Goal: Transaction & Acquisition: Register for event/course

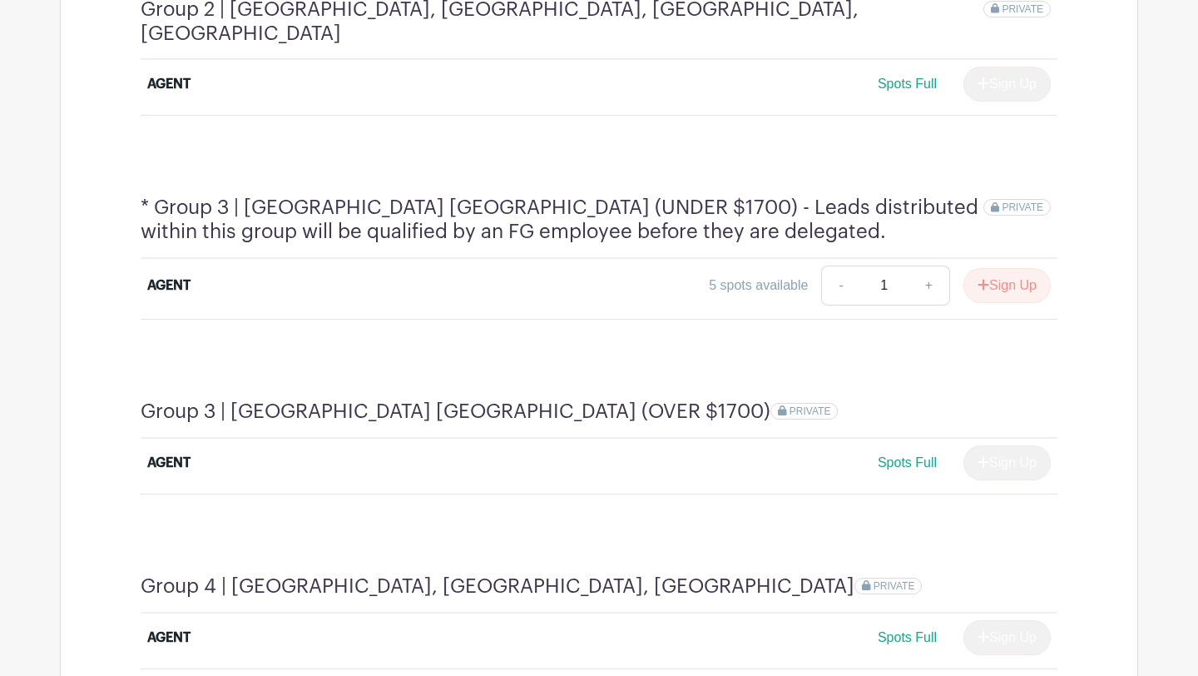
scroll to position [1212, 0]
click at [1015, 266] on button "Sign Up" at bounding box center [1006, 283] width 87 height 35
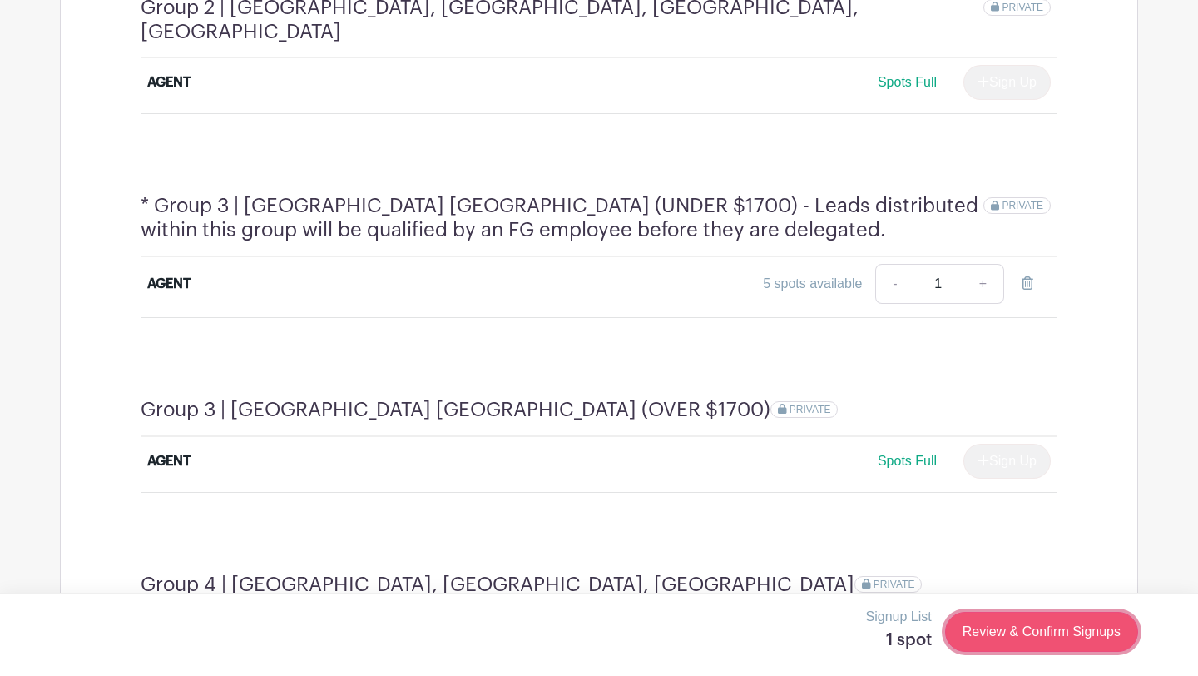
click at [1016, 640] on link "Review & Confirm Signups" at bounding box center [1041, 631] width 193 height 40
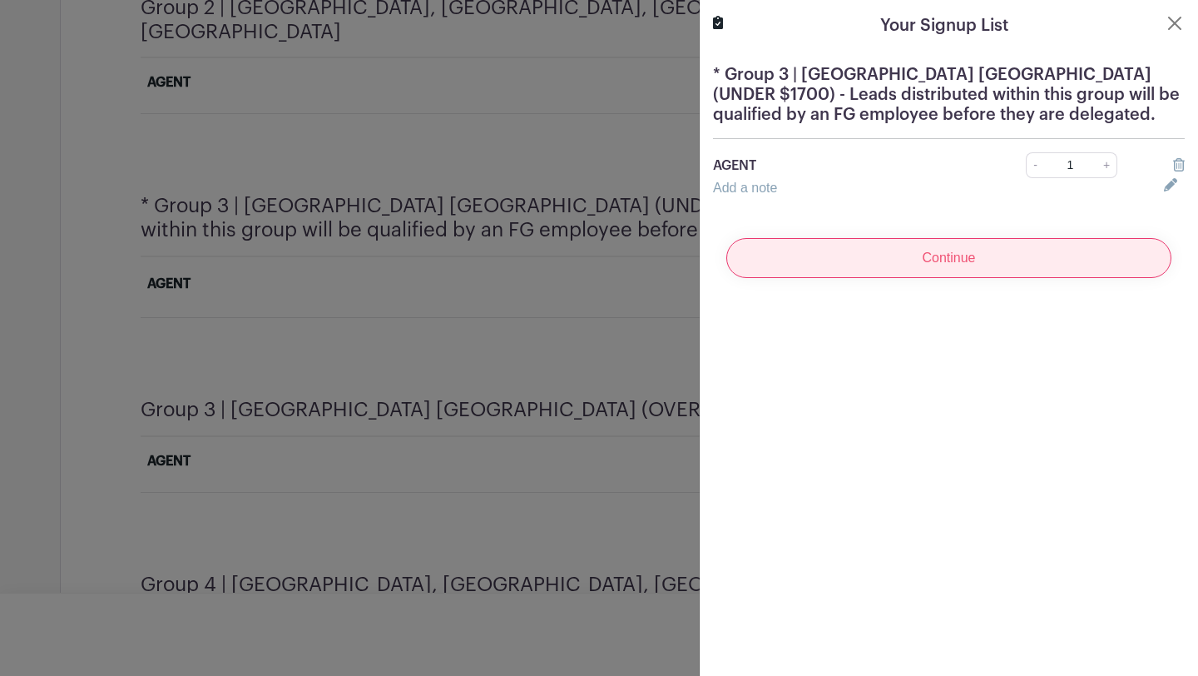
click at [954, 243] on input "Continue" at bounding box center [948, 258] width 445 height 40
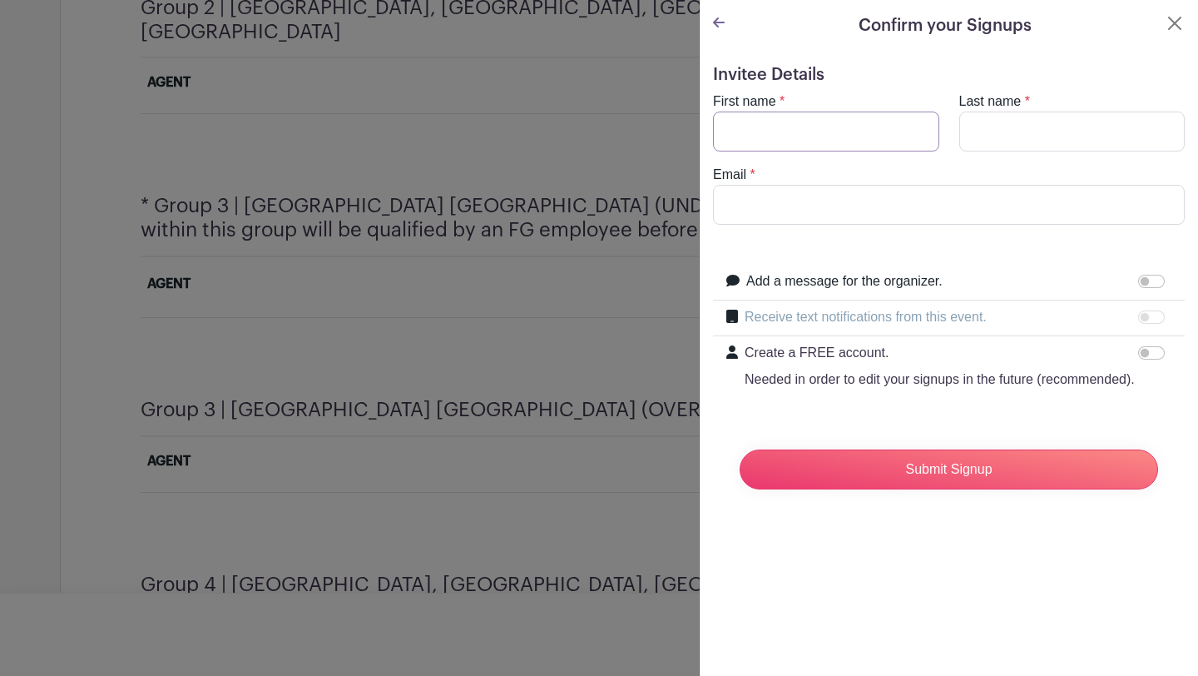
click at [875, 141] on input "First name" at bounding box center [826, 131] width 226 height 40
type input "[PERSON_NAME]"
type input "[PERSON_NAME][EMAIL_ADDRESS][DOMAIN_NAME]"
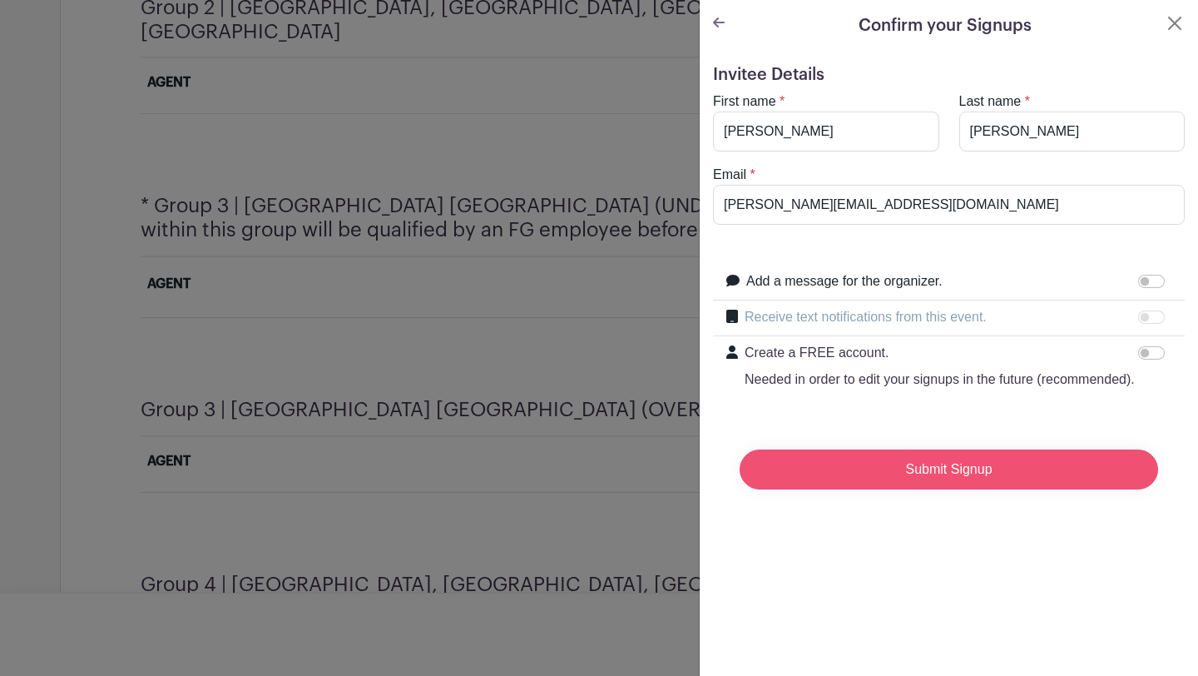
click at [888, 477] on input "Submit Signup" at bounding box center [949, 469] width 418 height 40
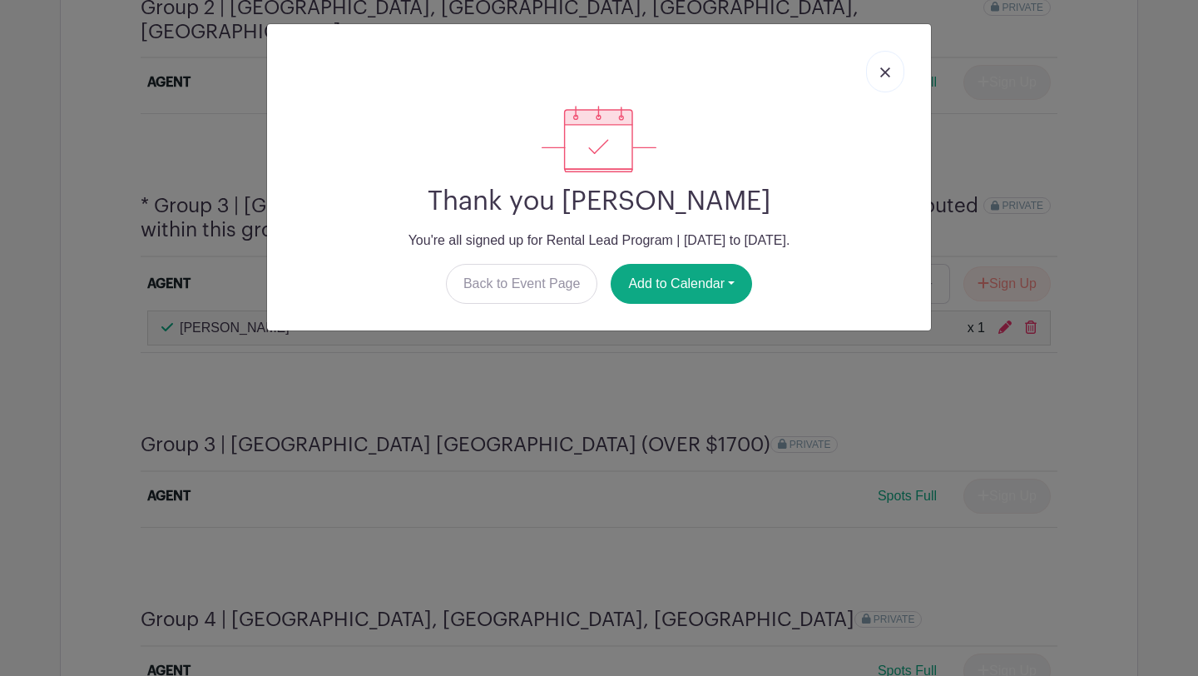
click at [888, 69] on img at bounding box center [885, 72] width 10 height 10
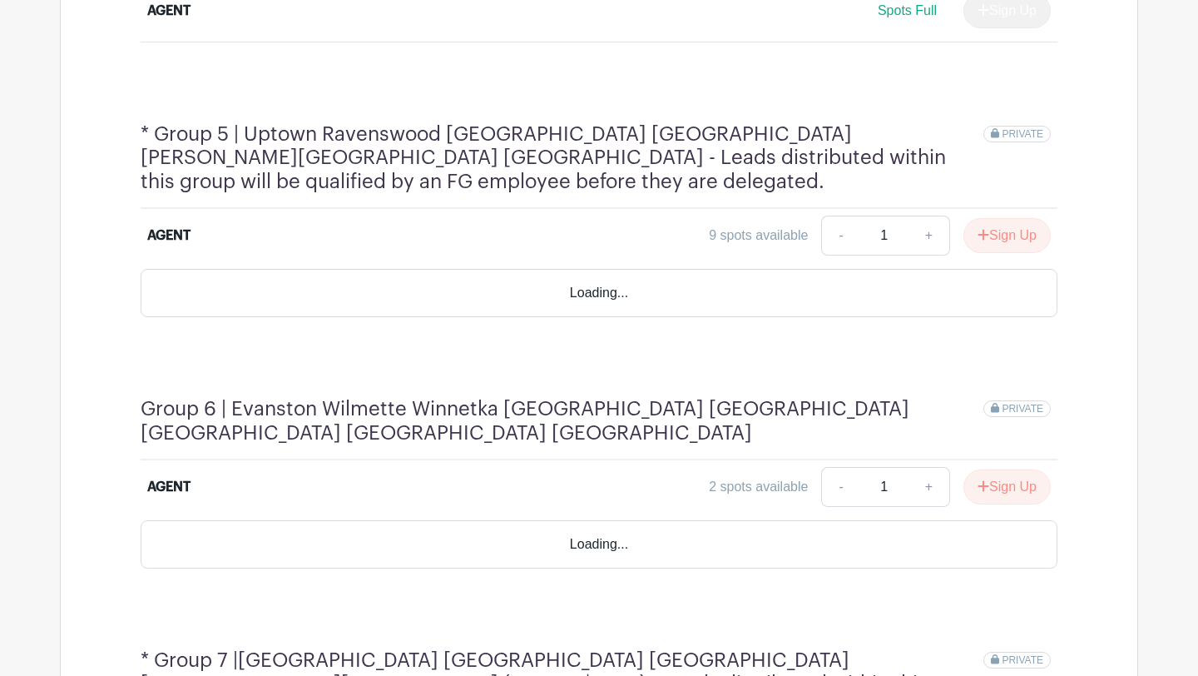
scroll to position [1878, 0]
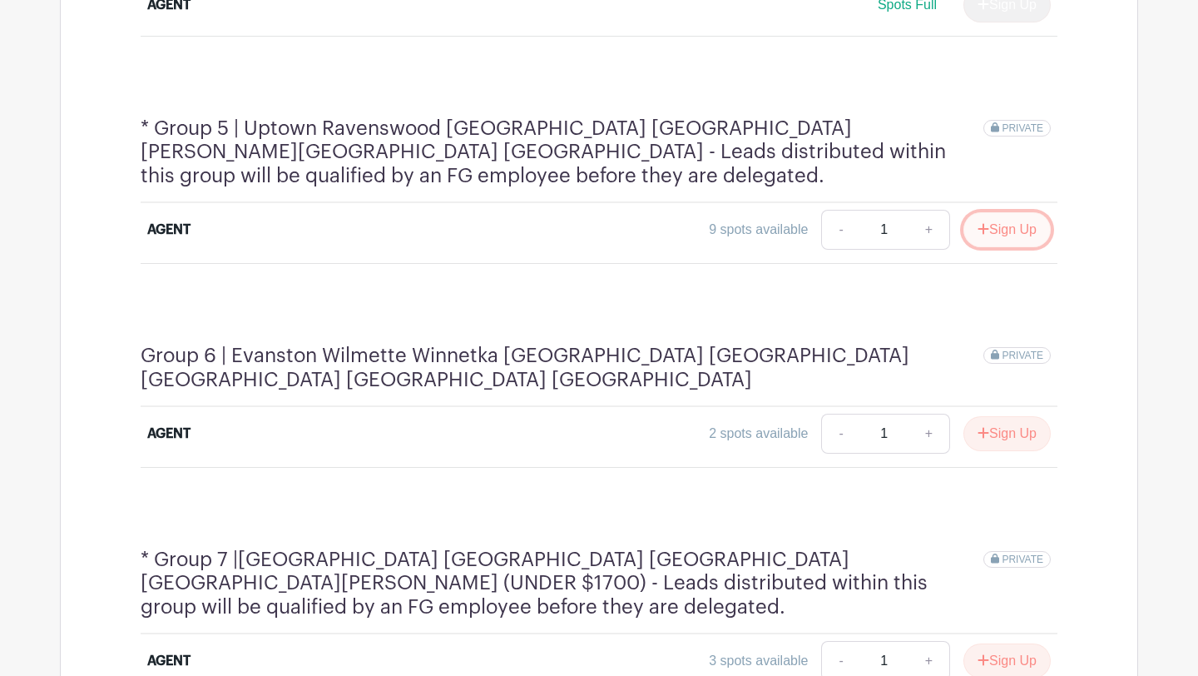
click at [1004, 212] on button "Sign Up" at bounding box center [1006, 229] width 87 height 35
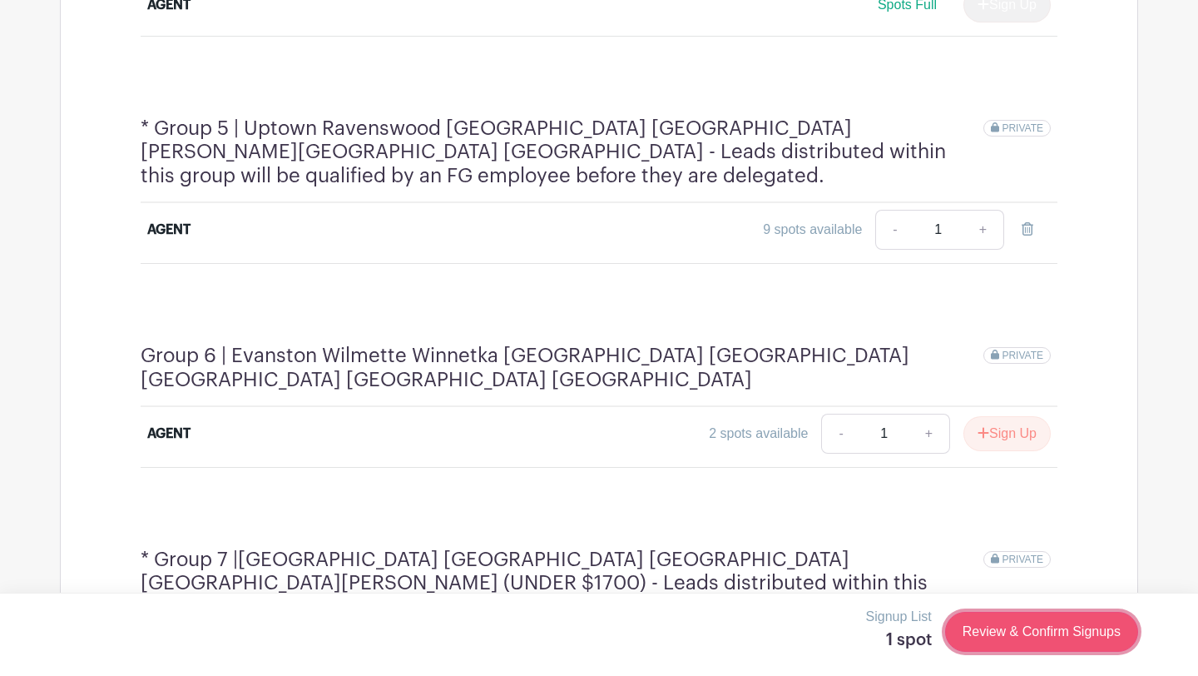
click at [1042, 638] on link "Review & Confirm Signups" at bounding box center [1041, 631] width 193 height 40
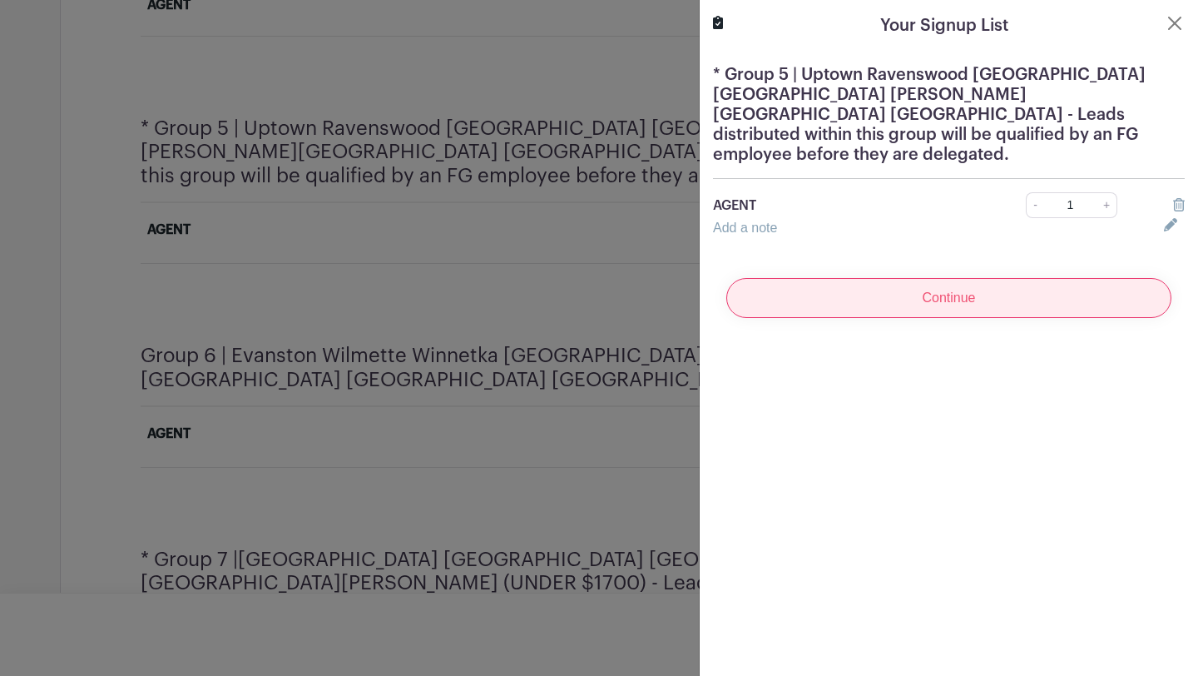
click at [992, 278] on input "Continue" at bounding box center [948, 298] width 445 height 40
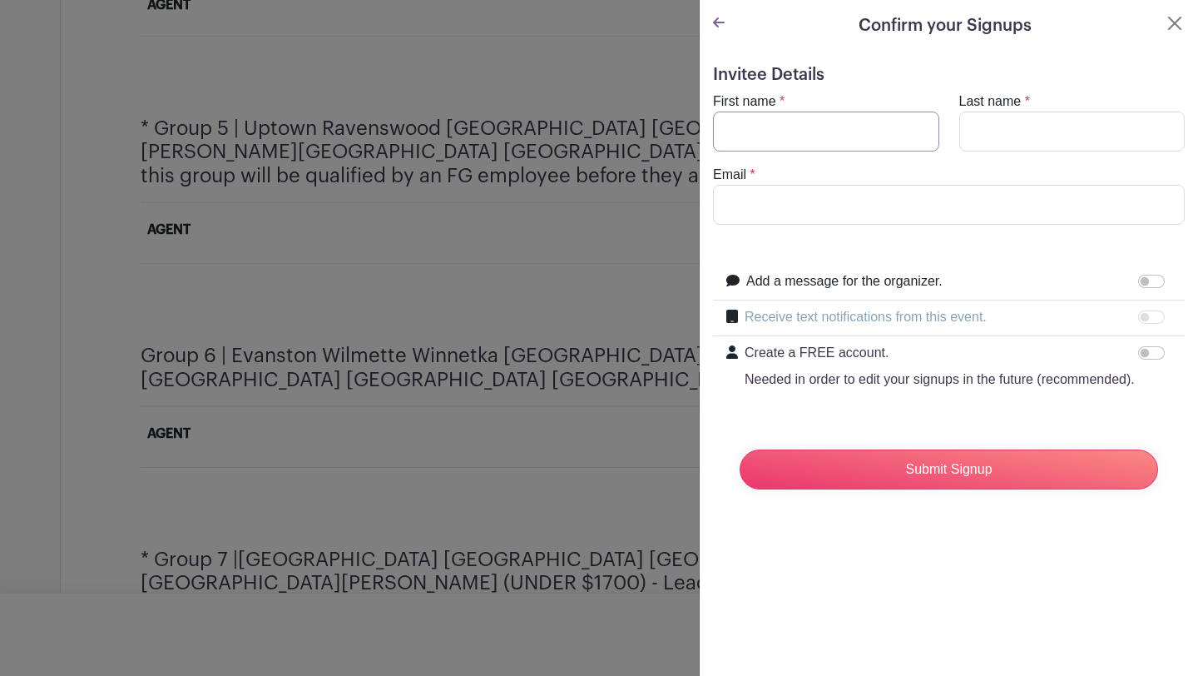
click at [893, 128] on input "First name" at bounding box center [826, 131] width 226 height 40
type input "[PERSON_NAME]"
type input "[PERSON_NAME][EMAIL_ADDRESS][DOMAIN_NAME]"
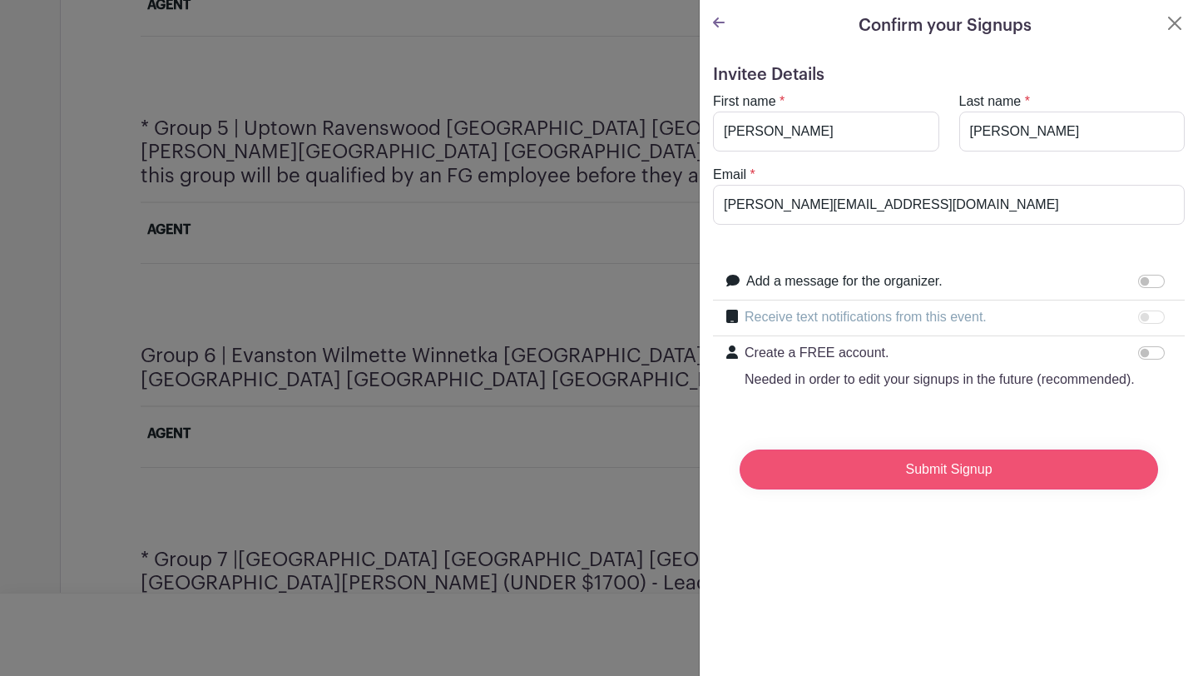
click at [889, 462] on input "Submit Signup" at bounding box center [949, 469] width 418 height 40
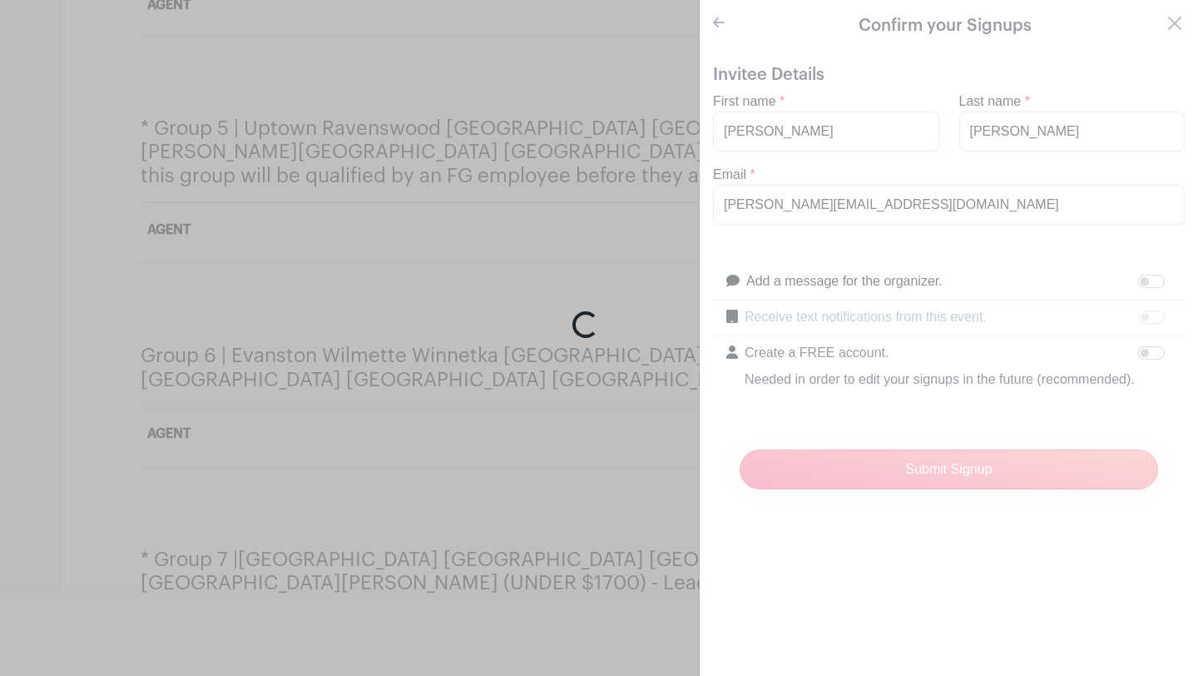
scroll to position [1873, 0]
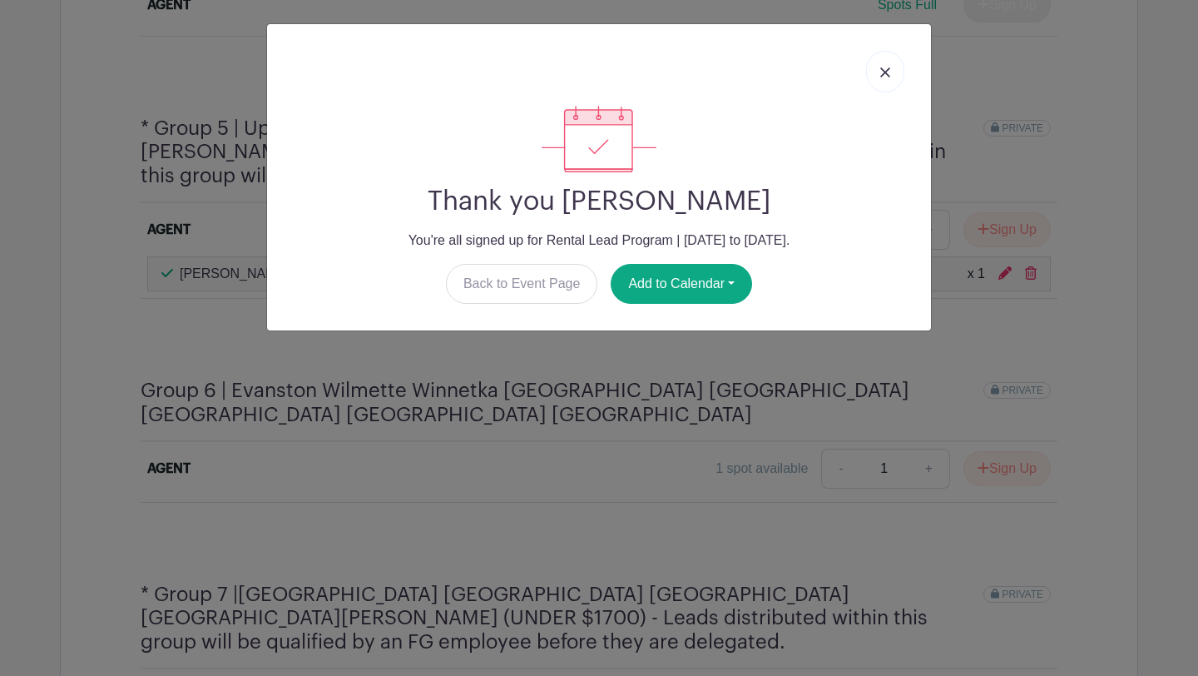
click at [892, 69] on link at bounding box center [885, 72] width 38 height 42
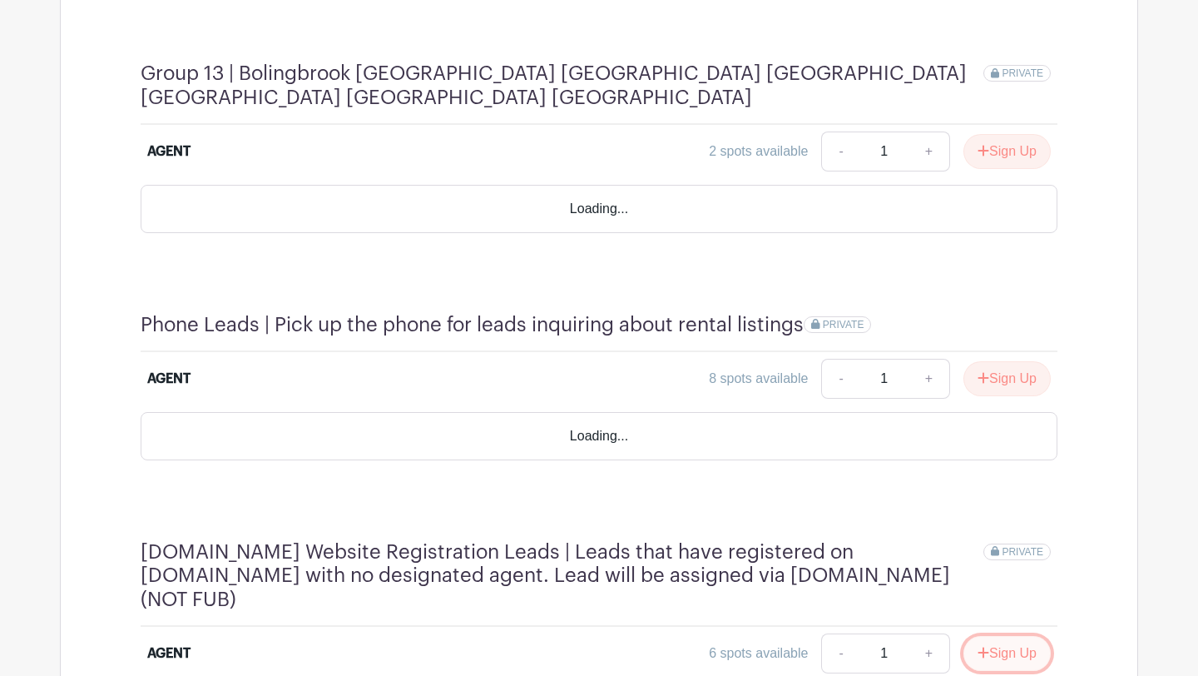
click at [1001, 636] on button "Sign Up" at bounding box center [1006, 653] width 87 height 35
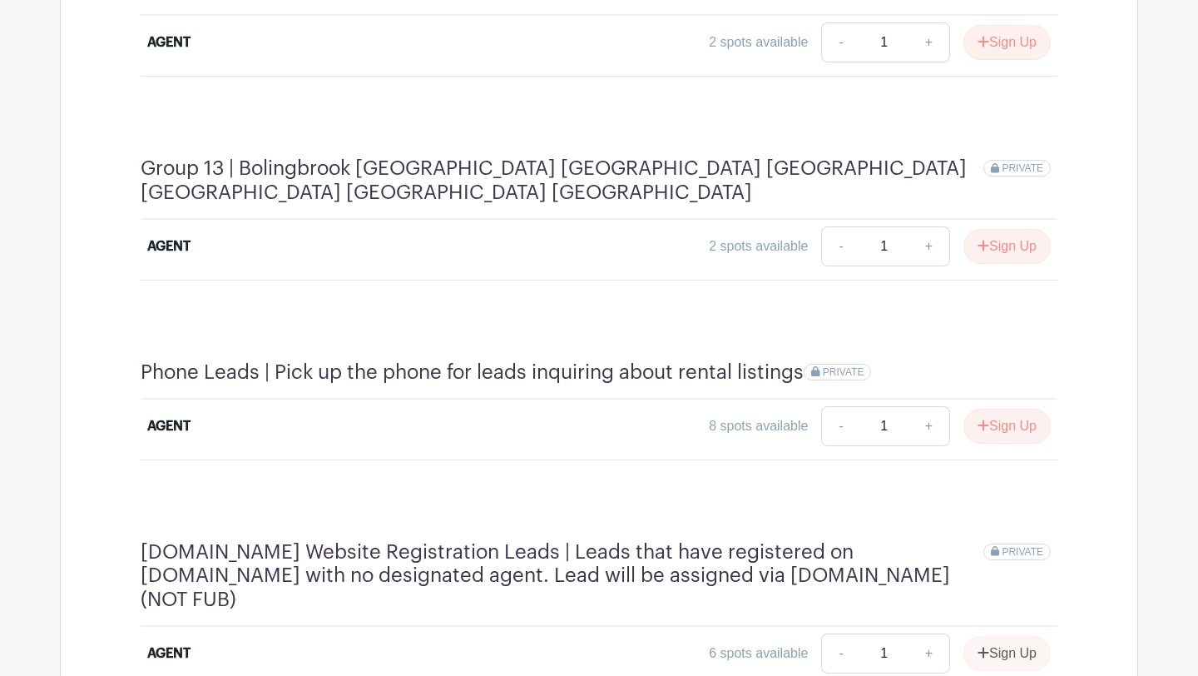
scroll to position [3828, 0]
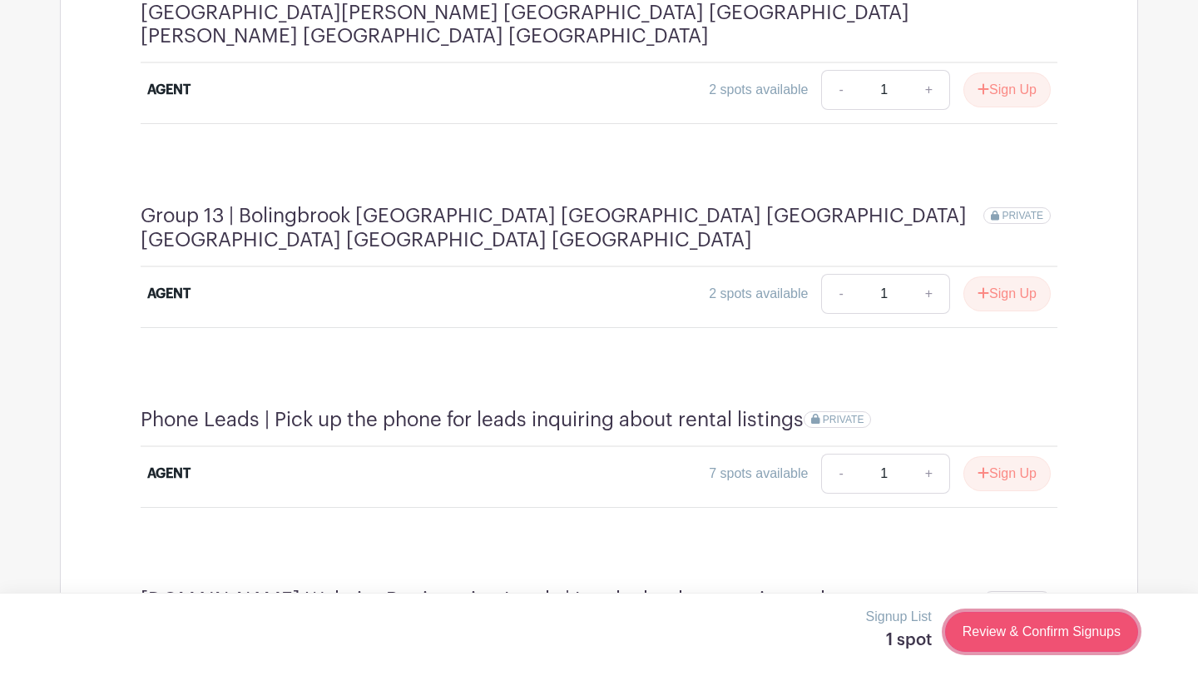
click at [1027, 639] on link "Review & Confirm Signups" at bounding box center [1041, 631] width 193 height 40
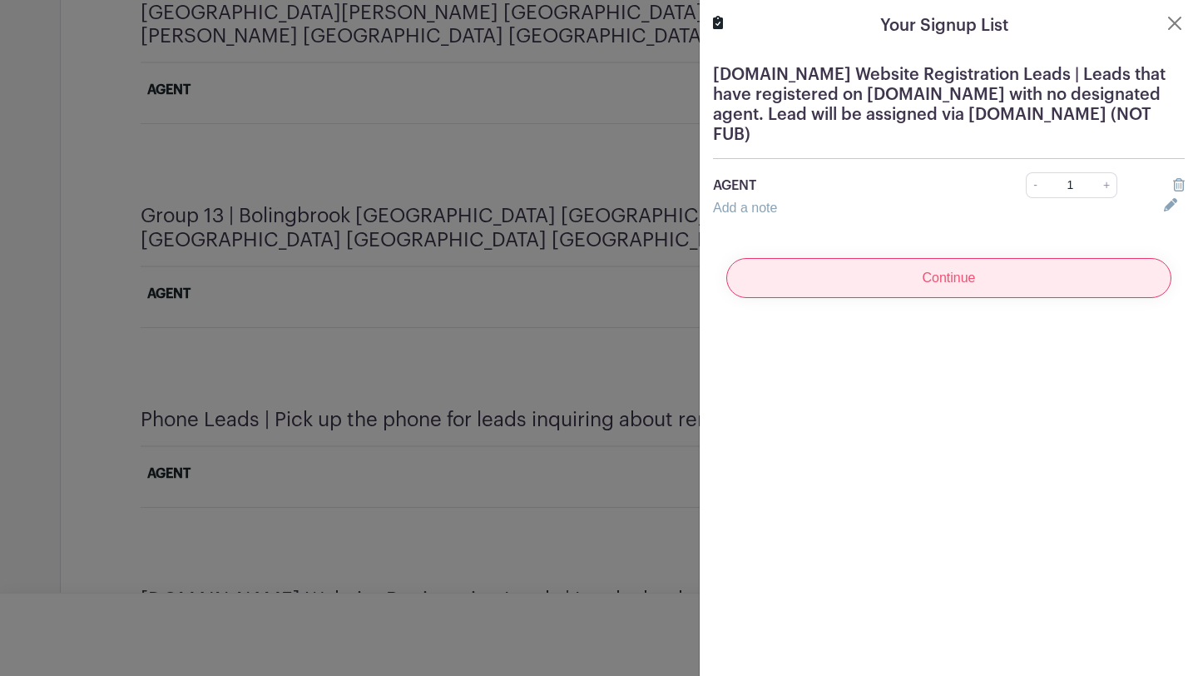
click at [1012, 275] on input "Continue" at bounding box center [948, 278] width 445 height 40
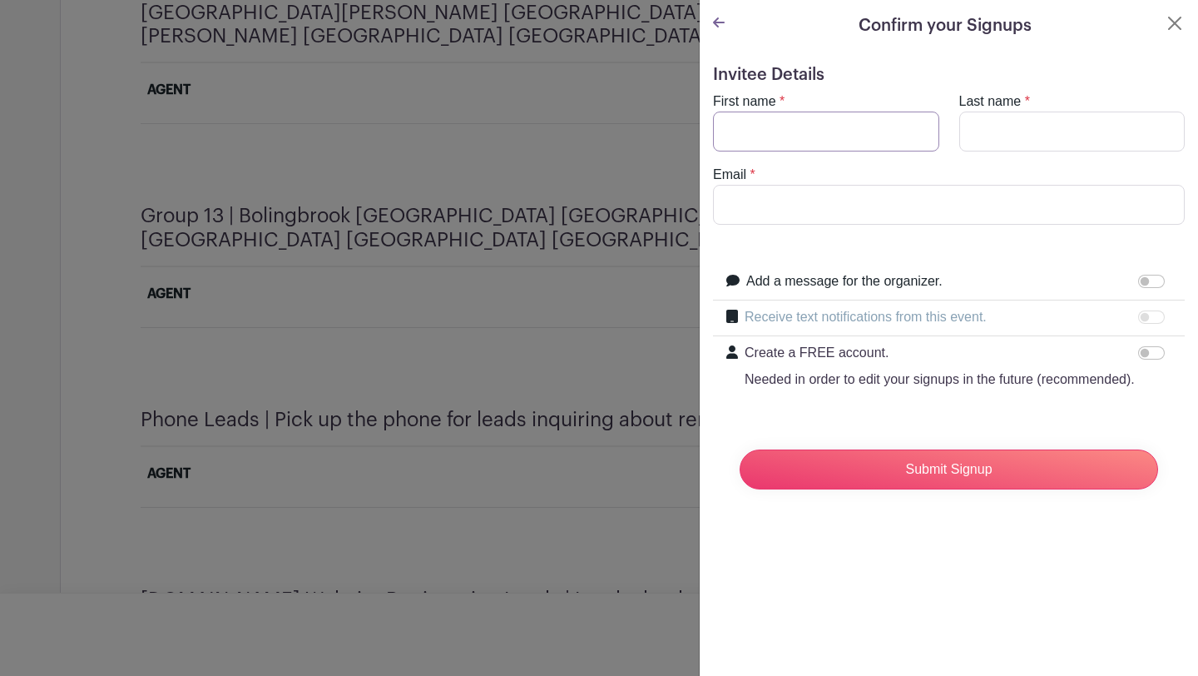
click at [910, 118] on input "First name" at bounding box center [826, 131] width 226 height 40
type input "[PERSON_NAME]"
type input "[PERSON_NAME][EMAIL_ADDRESS][DOMAIN_NAME]"
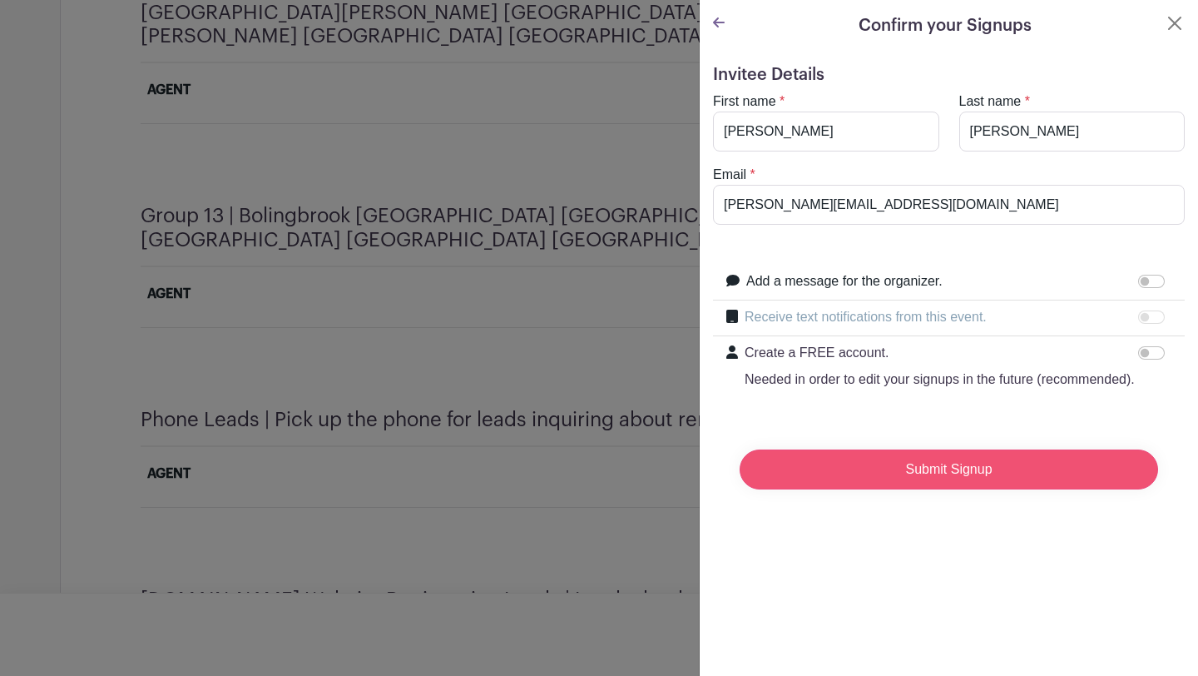
click at [859, 466] on input "Submit Signup" at bounding box center [949, 469] width 418 height 40
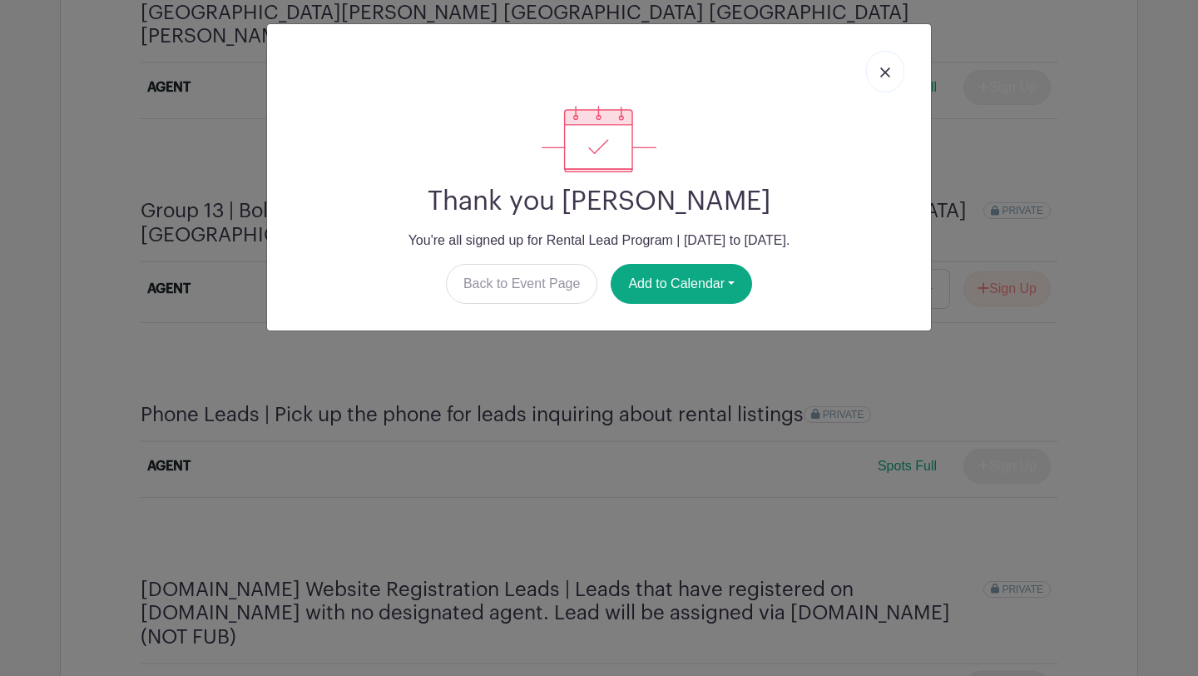
scroll to position [3798, 0]
